Goal: Transaction & Acquisition: Obtain resource

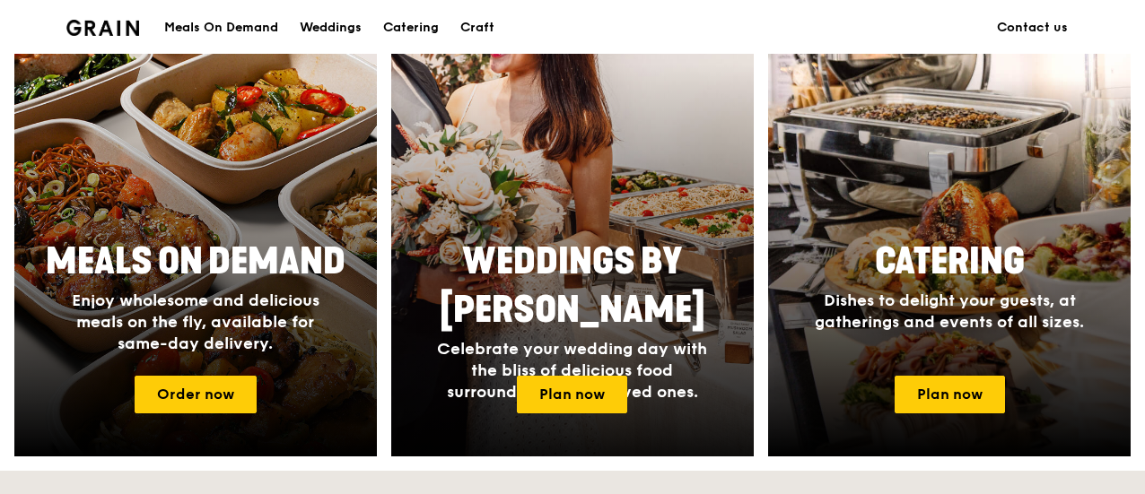
scroll to position [748, 0]
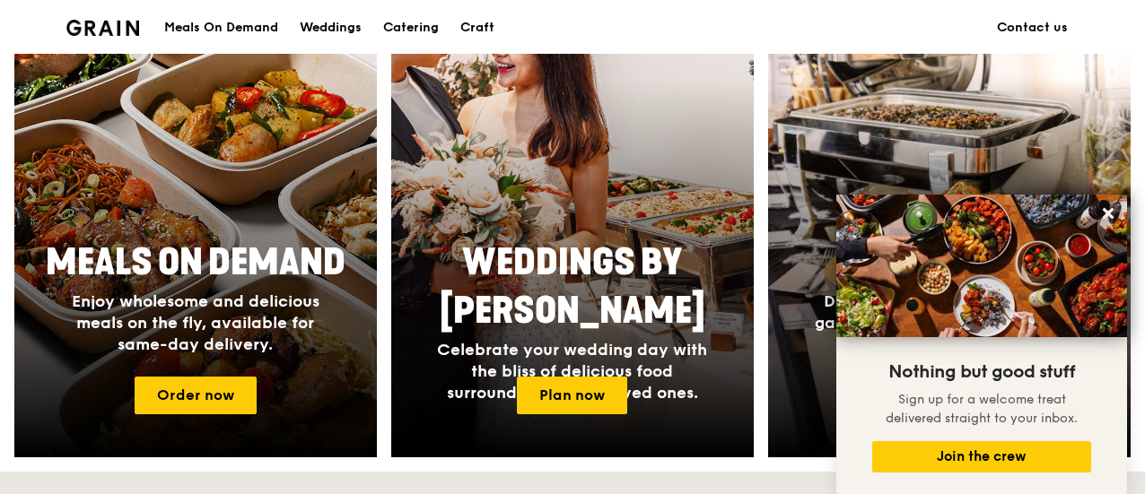
click at [977, 275] on img at bounding box center [981, 266] width 291 height 143
click at [1108, 213] on icon at bounding box center [1108, 213] width 11 height 11
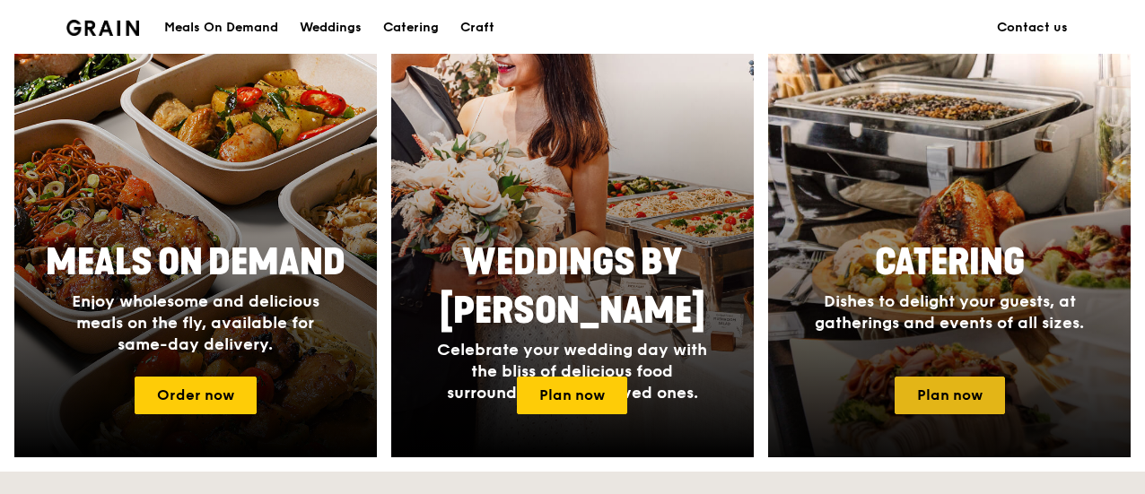
click at [961, 388] on link "Plan now" at bounding box center [949, 396] width 110 height 38
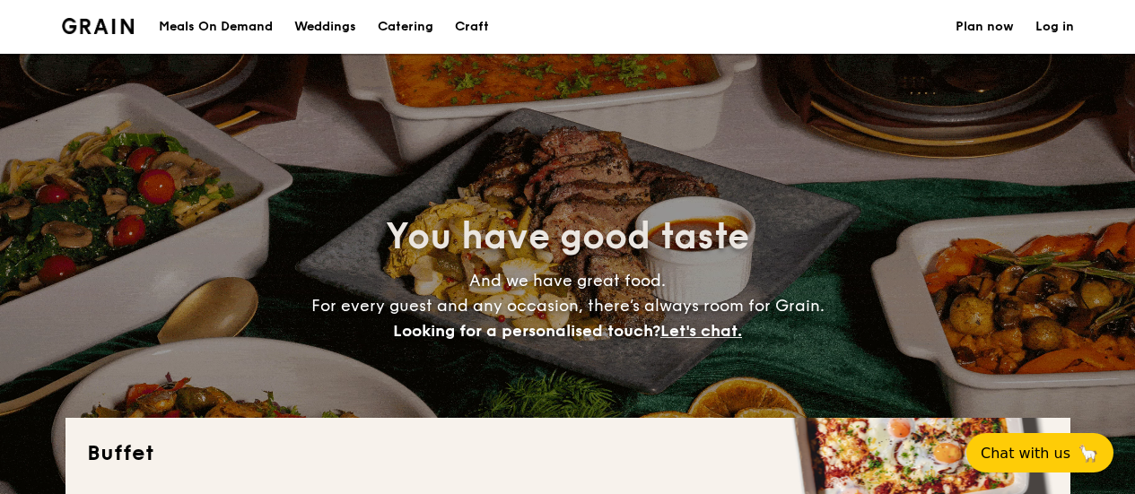
select select
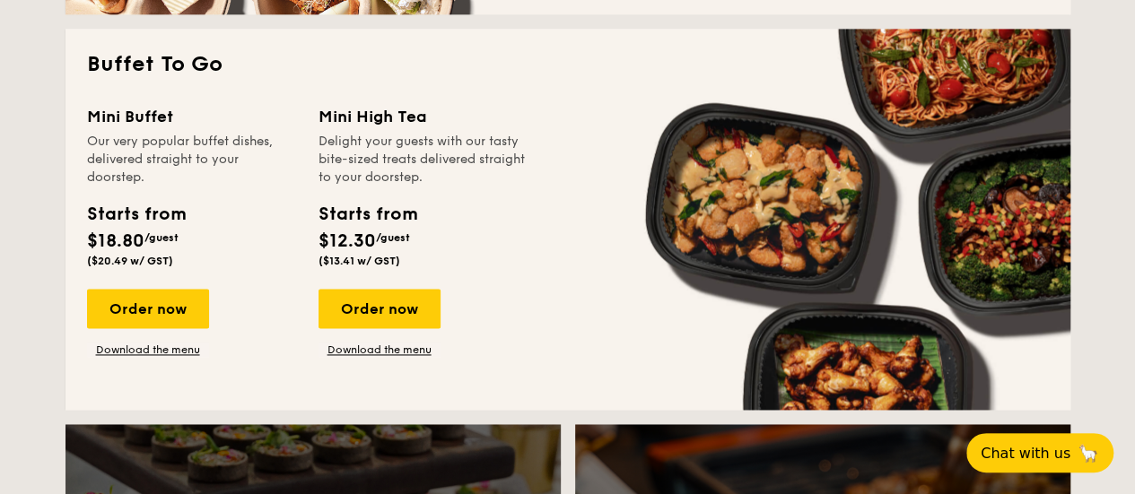
scroll to position [1183, 0]
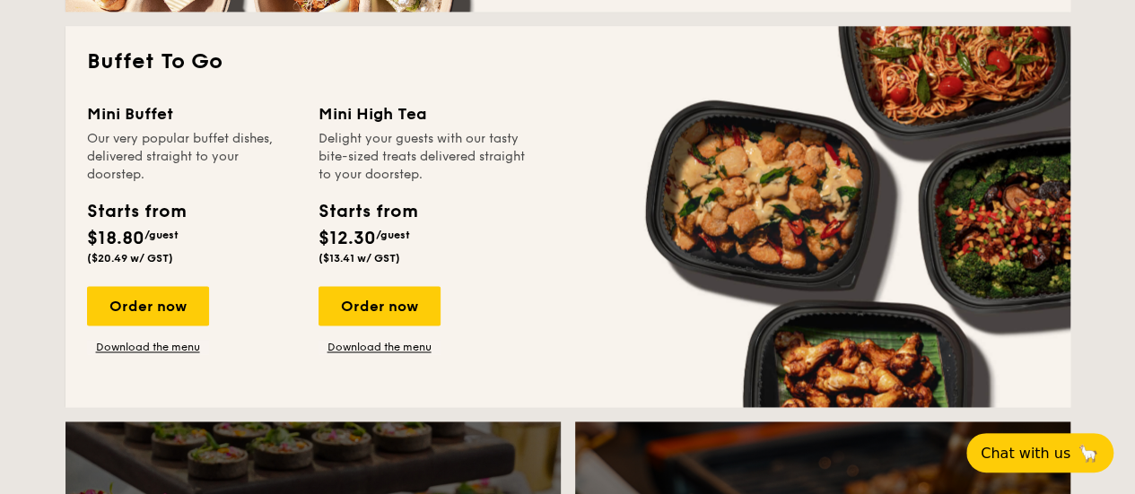
drag, startPoint x: 324, startPoint y: 107, endPoint x: 498, endPoint y: 256, distance: 229.1
click at [497, 256] on div "Mini High Tea Delight your guests with our tasty bite-sized treats delivered st…" at bounding box center [423, 186] width 210 height 170
click at [498, 256] on div "Starts from $12.30 /guest ($13.41 w/ GST)" at bounding box center [423, 235] width 224 height 74
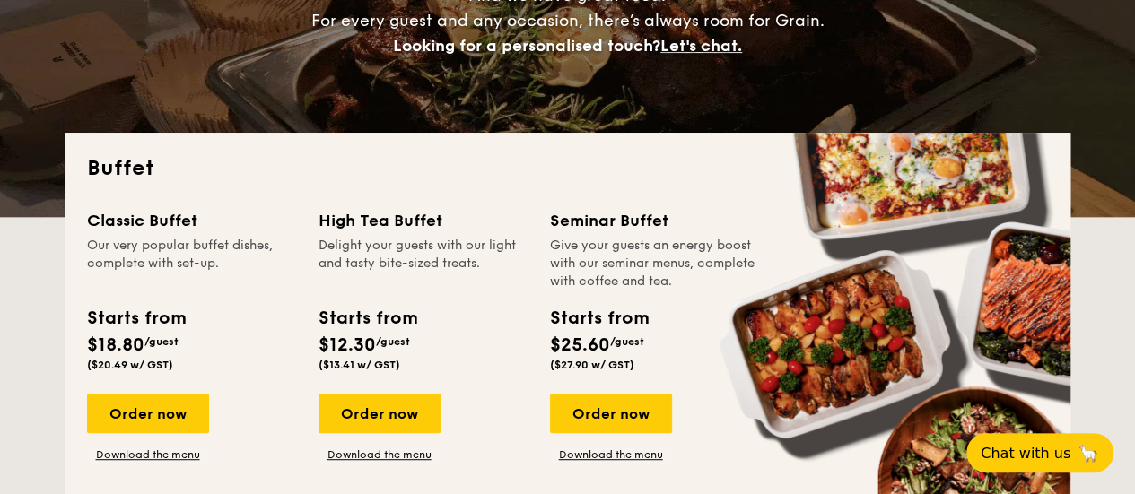
scroll to position [286, 0]
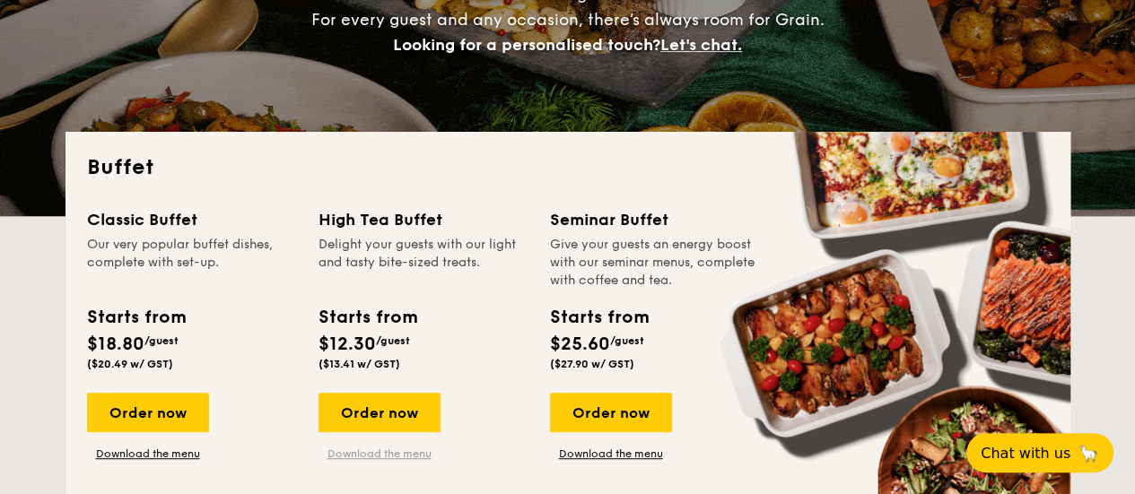
click at [410, 453] on link "Download the menu" at bounding box center [379, 454] width 122 height 14
drag, startPoint x: 314, startPoint y: 214, endPoint x: 456, endPoint y: 216, distance: 141.8
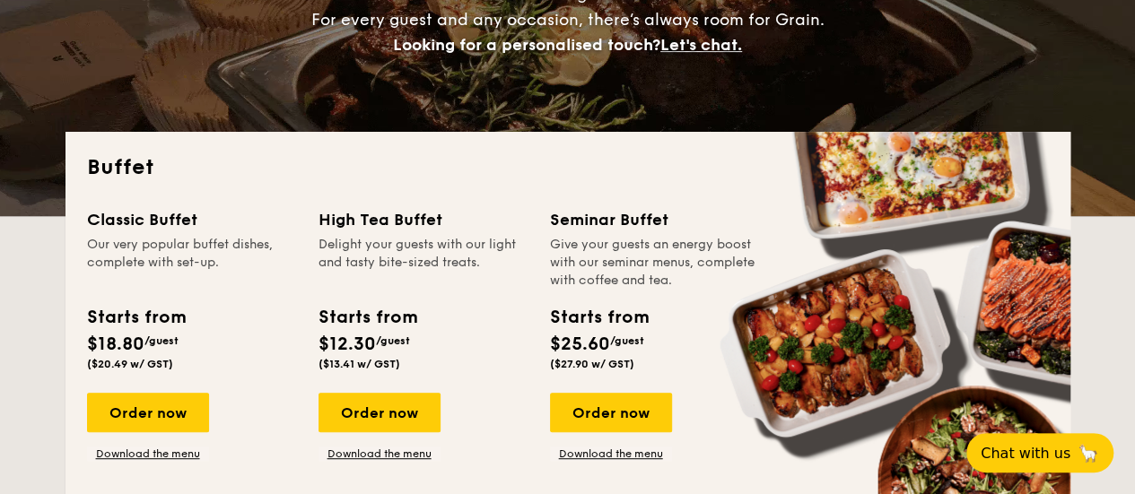
click at [456, 216] on div "Classic Buffet Our very popular buffet dishes, complete with set-up. Starts fro…" at bounding box center [568, 349] width 962 height 284
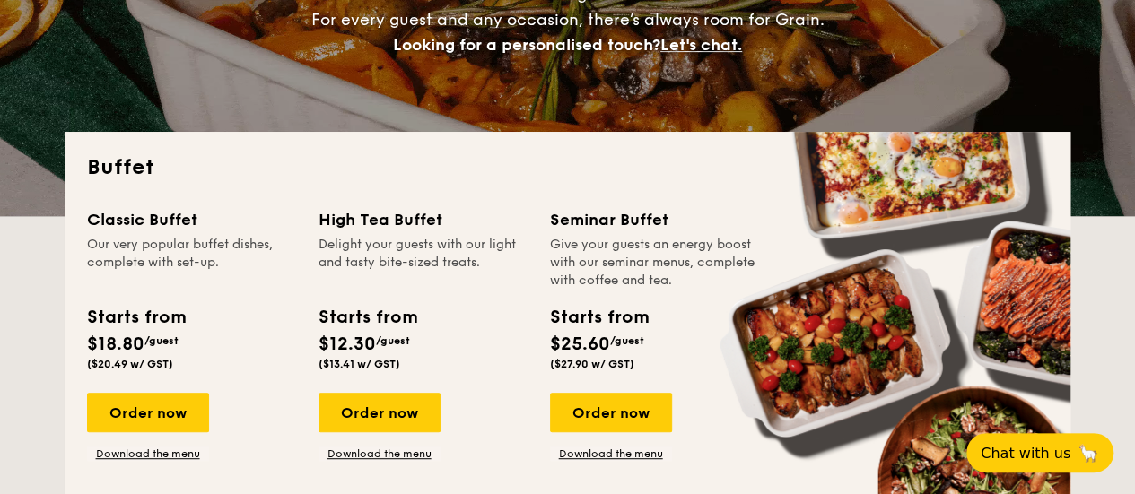
click at [449, 220] on div "High Tea Buffet" at bounding box center [423, 219] width 210 height 25
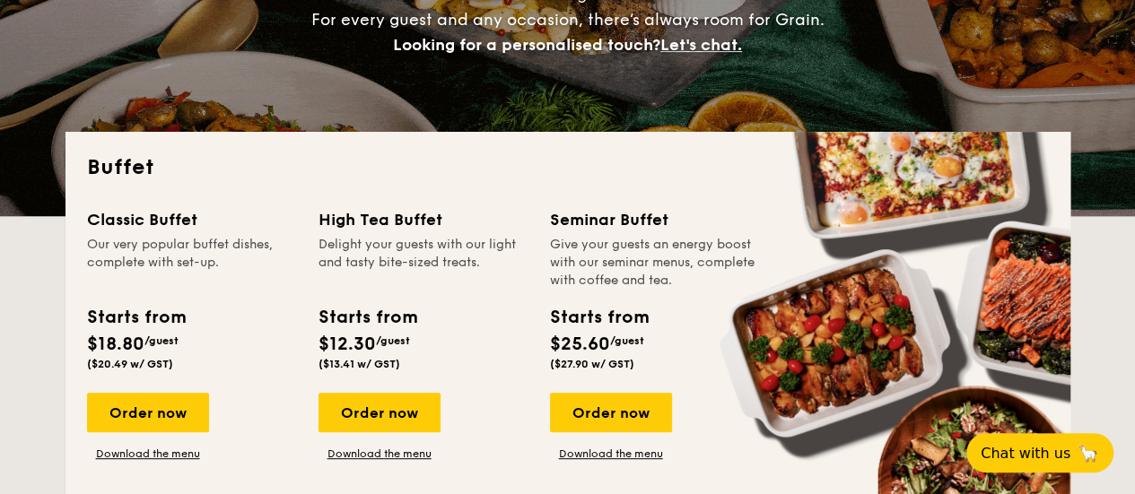
click at [429, 218] on div "High Tea Buffet" at bounding box center [423, 219] width 210 height 25
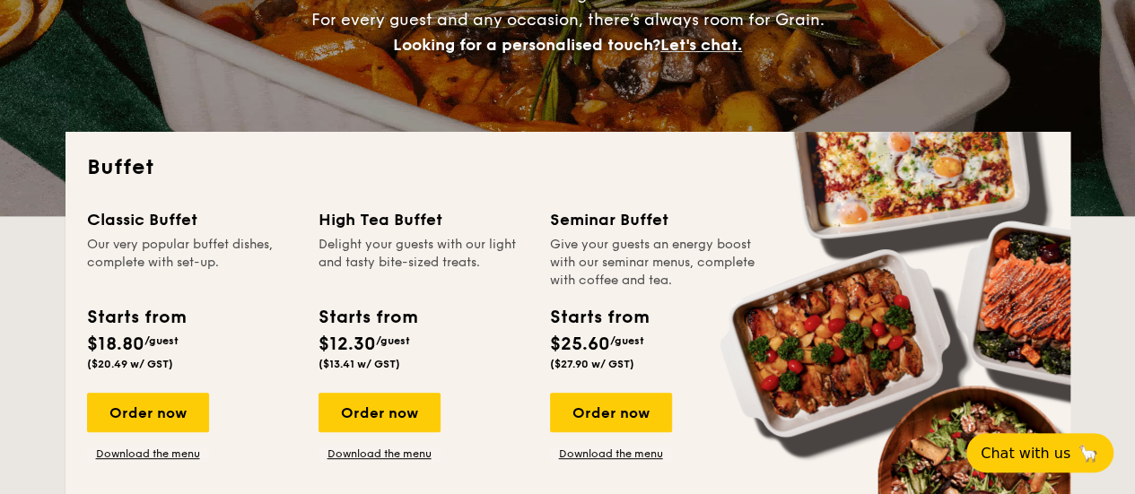
click at [429, 218] on div "High Tea Buffet" at bounding box center [423, 219] width 210 height 25
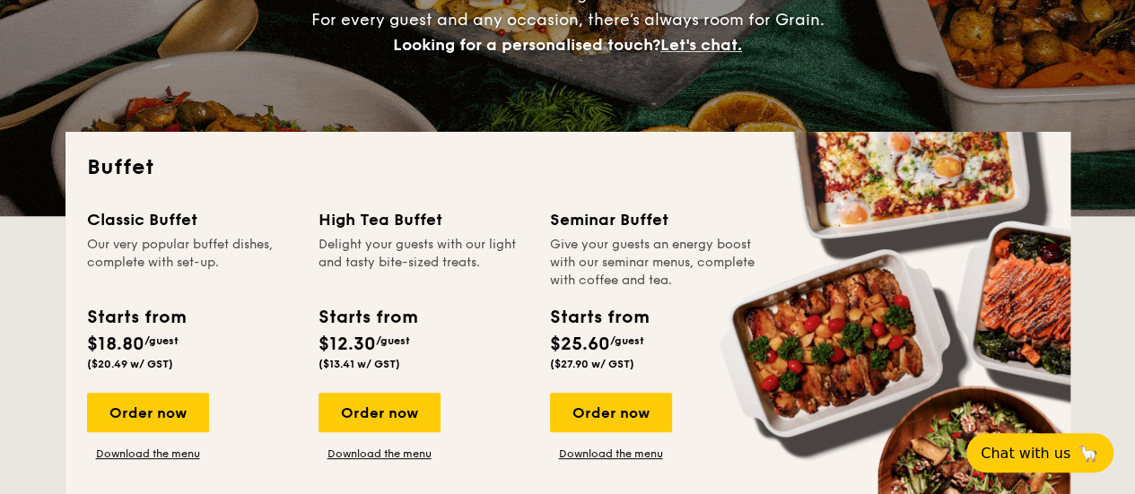
click at [429, 218] on div "High Tea Buffet" at bounding box center [423, 219] width 210 height 25
copy div "High Tea Buffet"
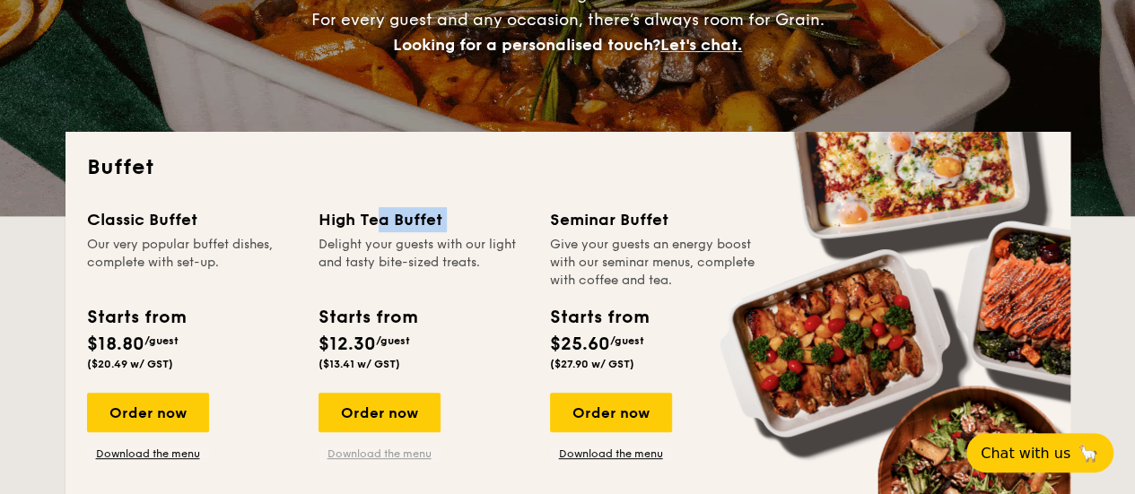
click at [396, 454] on link "Download the menu" at bounding box center [379, 454] width 122 height 14
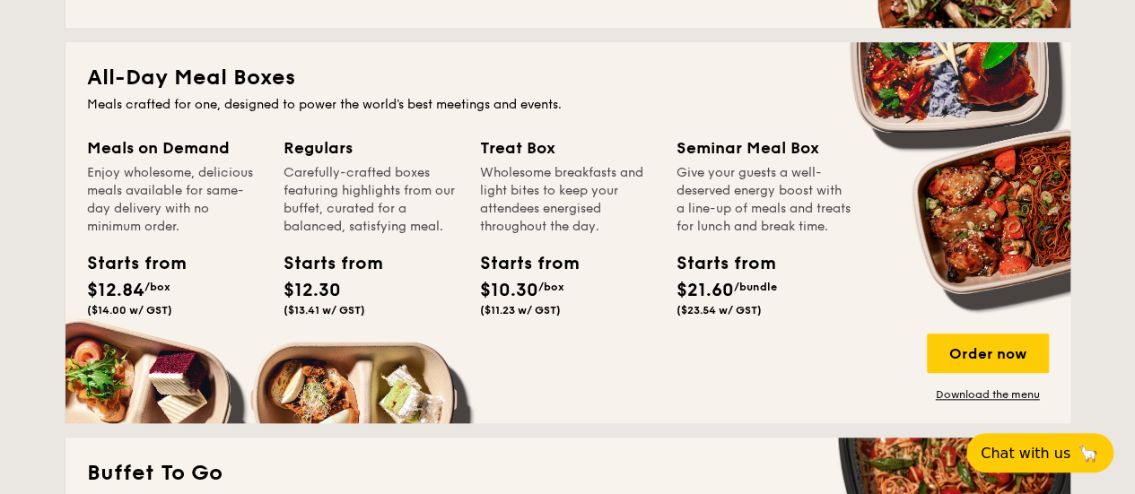
scroll to position [824, 0]
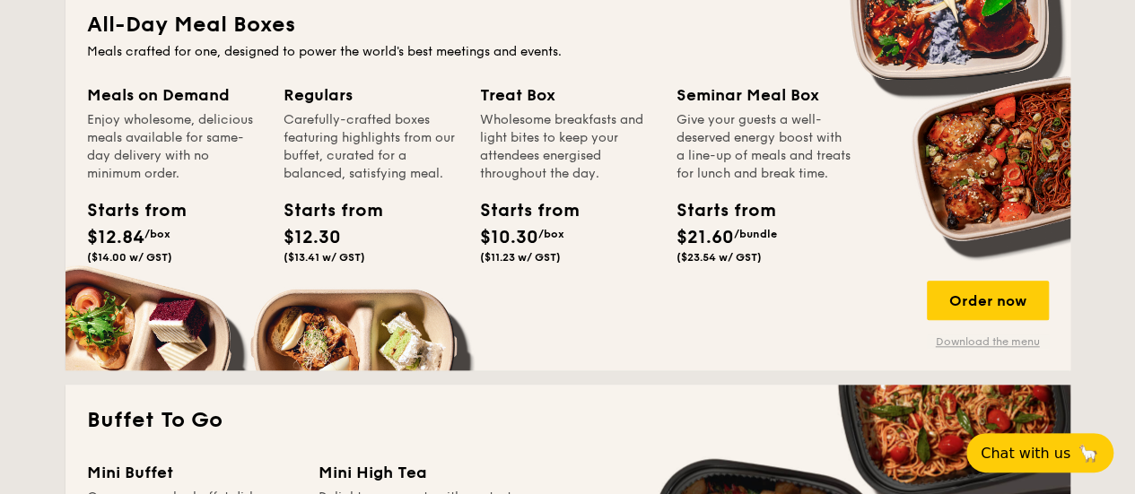
click at [972, 341] on link "Download the menu" at bounding box center [988, 342] width 122 height 14
drag, startPoint x: 481, startPoint y: 96, endPoint x: 592, endPoint y: 94, distance: 111.3
click at [592, 94] on div "Treat Box" at bounding box center [567, 95] width 175 height 25
copy div "Treat Box"
click at [566, 170] on div "Wholesome breakfasts and light bites to keep your attendees energised throughou…" at bounding box center [567, 147] width 175 height 72
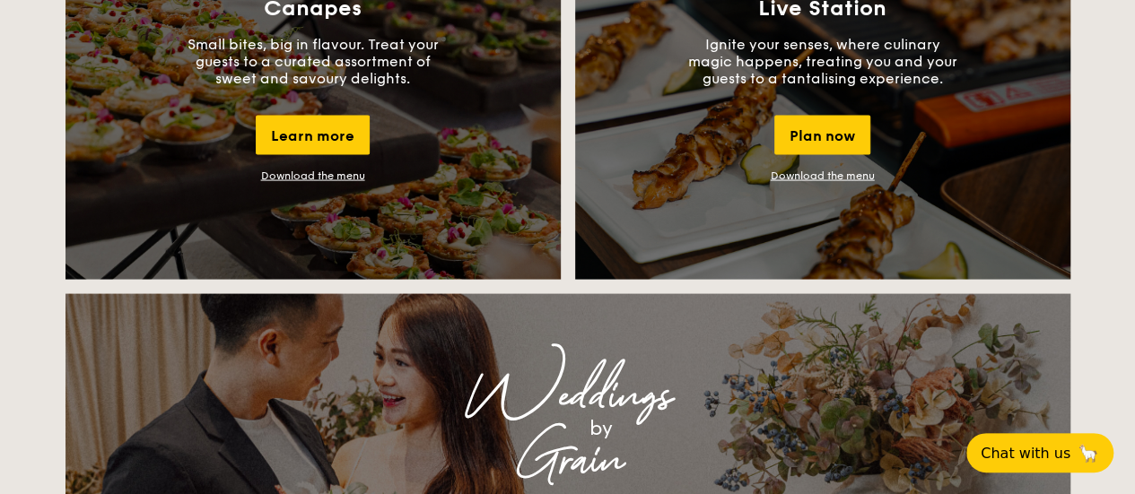
scroll to position [1715, 0]
